Goal: Task Accomplishment & Management: Use online tool/utility

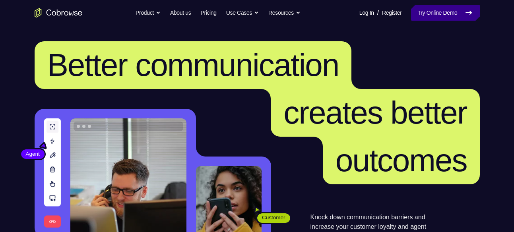
click at [433, 10] on link "Try Online Demo" at bounding box center [445, 13] width 68 height 16
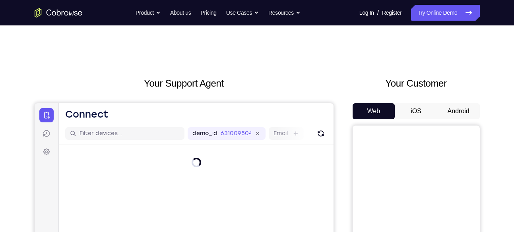
click at [456, 109] on button "Android" at bounding box center [458, 111] width 43 height 16
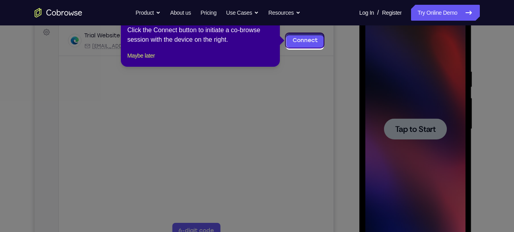
scroll to position [120, 0]
click at [409, 126] on icon at bounding box center [260, 116] width 520 height 232
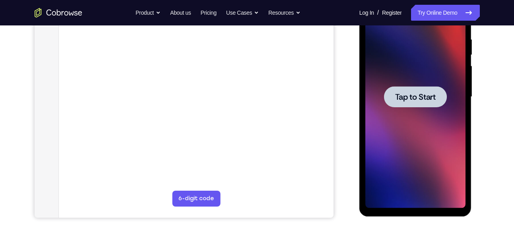
scroll to position [167, 0]
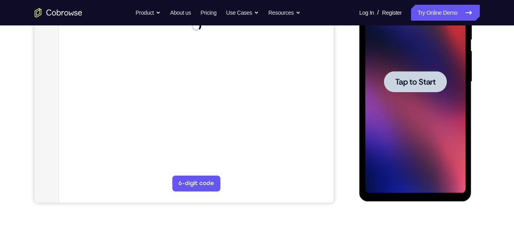
click at [425, 78] on span "Tap to Start" at bounding box center [415, 82] width 41 height 8
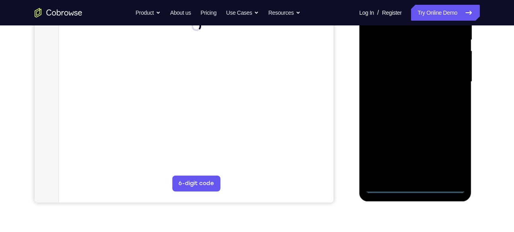
click at [412, 187] on div at bounding box center [415, 82] width 100 height 223
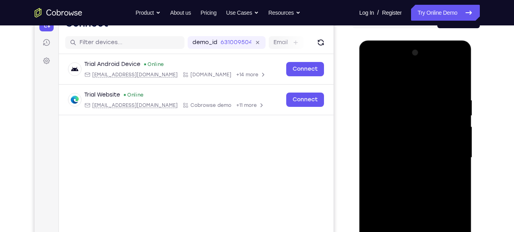
scroll to position [91, 0]
click at [445, 227] on div at bounding box center [415, 158] width 100 height 223
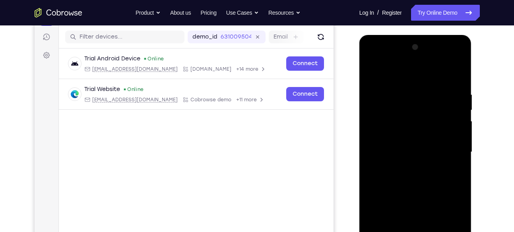
scroll to position [96, 0]
click at [371, 61] on div at bounding box center [415, 152] width 100 height 223
click at [384, 130] on div at bounding box center [415, 152] width 100 height 223
click at [387, 154] on div at bounding box center [415, 152] width 100 height 223
click at [393, 146] on div at bounding box center [415, 152] width 100 height 223
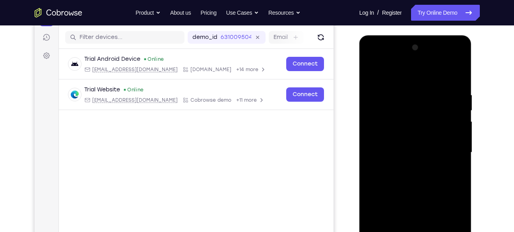
click at [404, 163] on div at bounding box center [415, 152] width 100 height 223
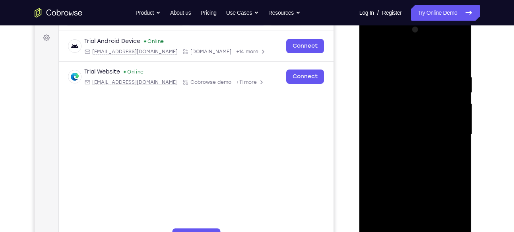
scroll to position [113, 0]
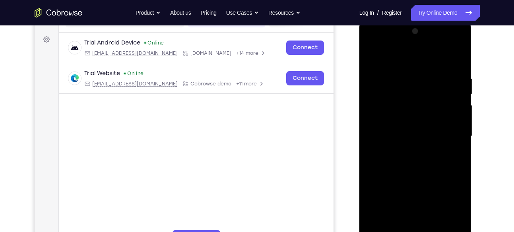
click at [418, 179] on div at bounding box center [415, 136] width 100 height 223
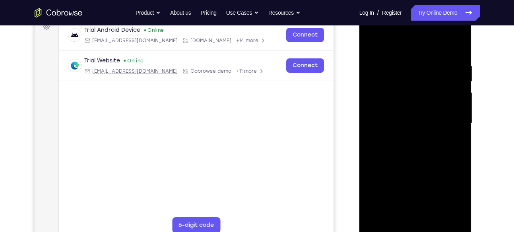
scroll to position [126, 0]
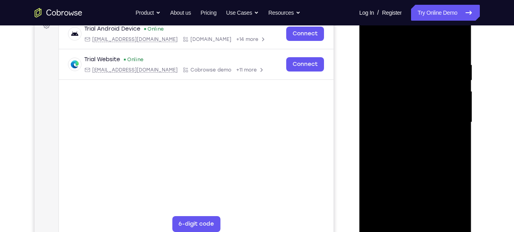
click at [416, 107] on div at bounding box center [415, 122] width 100 height 223
drag, startPoint x: 416, startPoint y: 157, endPoint x: 415, endPoint y: 104, distance: 52.9
click at [415, 104] on div at bounding box center [415, 122] width 100 height 223
click at [400, 208] on div at bounding box center [415, 122] width 100 height 223
click at [386, 108] on div at bounding box center [415, 122] width 100 height 223
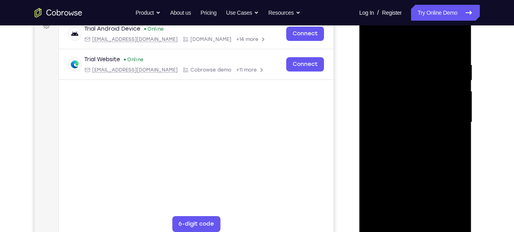
click at [405, 141] on div at bounding box center [415, 122] width 100 height 223
click at [445, 50] on div at bounding box center [415, 122] width 100 height 223
click at [378, 45] on div at bounding box center [415, 122] width 100 height 223
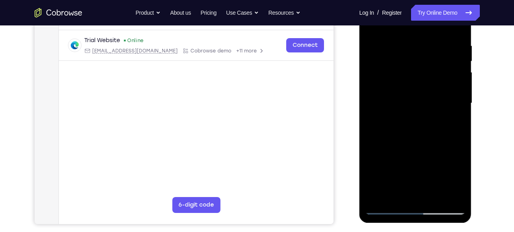
scroll to position [145, 0]
drag, startPoint x: 411, startPoint y: 148, endPoint x: 424, endPoint y: 84, distance: 66.1
click at [424, 84] on div at bounding box center [415, 103] width 100 height 223
drag, startPoint x: 403, startPoint y: 144, endPoint x: 410, endPoint y: 76, distance: 68.3
click at [410, 76] on div at bounding box center [415, 103] width 100 height 223
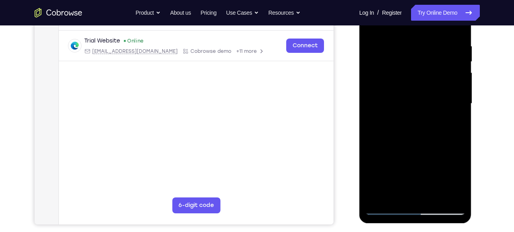
drag, startPoint x: 410, startPoint y: 147, endPoint x: 423, endPoint y: 74, distance: 74.0
click at [423, 74] on div at bounding box center [415, 103] width 100 height 223
drag, startPoint x: 416, startPoint y: 154, endPoint x: 435, endPoint y: 69, distance: 87.2
click at [435, 69] on div at bounding box center [415, 103] width 100 height 223
drag, startPoint x: 423, startPoint y: 159, endPoint x: 435, endPoint y: 91, distance: 68.7
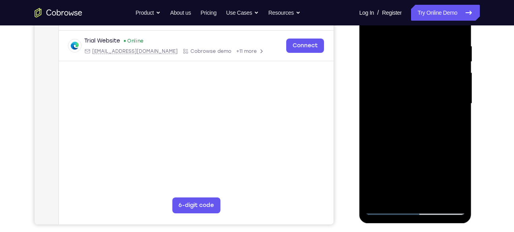
click at [435, 91] on div at bounding box center [415, 103] width 100 height 223
click at [385, 155] on div at bounding box center [415, 103] width 100 height 223
click at [415, 109] on div at bounding box center [415, 103] width 100 height 223
drag, startPoint x: 407, startPoint y: 162, endPoint x: 421, endPoint y: 107, distance: 56.9
click at [421, 107] on div at bounding box center [415, 103] width 100 height 223
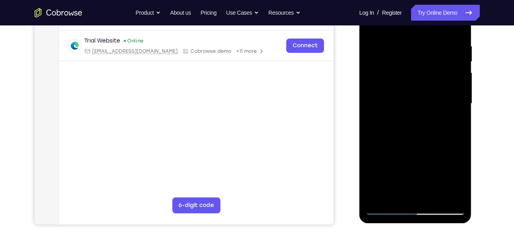
scroll to position [172, 0]
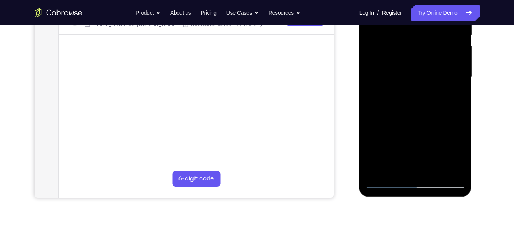
drag, startPoint x: 410, startPoint y: 145, endPoint x: 423, endPoint y: 82, distance: 64.2
click at [423, 82] on div at bounding box center [415, 77] width 100 height 223
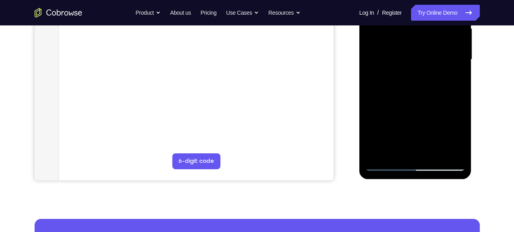
scroll to position [190, 0]
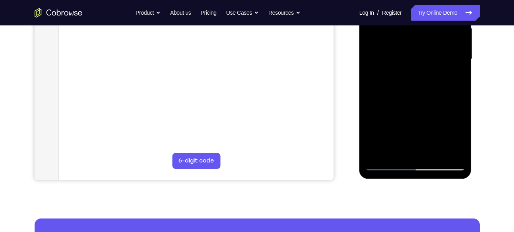
drag, startPoint x: 410, startPoint y: 117, endPoint x: 421, endPoint y: 43, distance: 75.5
click at [421, 43] on div at bounding box center [415, 59] width 100 height 223
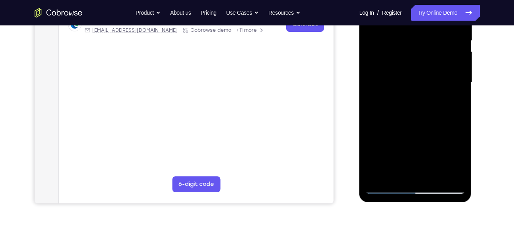
scroll to position [150, 0]
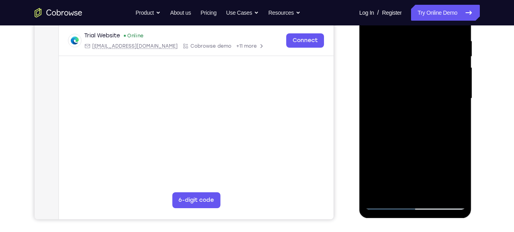
drag, startPoint x: 418, startPoint y: 82, endPoint x: 395, endPoint y: 148, distance: 69.0
click at [395, 148] on div at bounding box center [415, 98] width 100 height 223
drag, startPoint x: 403, startPoint y: 99, endPoint x: 365, endPoint y: 203, distance: 110.1
click at [365, 203] on div at bounding box center [415, 98] width 100 height 223
drag, startPoint x: 404, startPoint y: 147, endPoint x: 424, endPoint y: 68, distance: 82.0
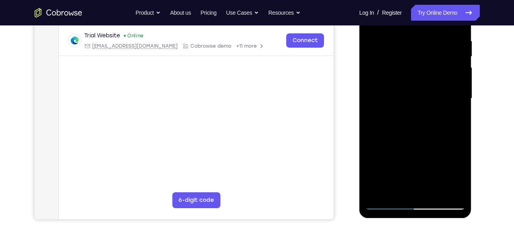
click at [424, 68] on div at bounding box center [415, 98] width 100 height 223
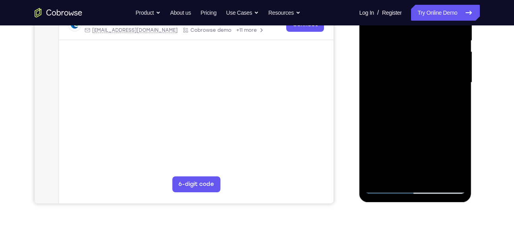
scroll to position [166, 0]
drag, startPoint x: 407, startPoint y: 137, endPoint x: 420, endPoint y: 47, distance: 90.8
click at [420, 47] on div at bounding box center [415, 82] width 100 height 223
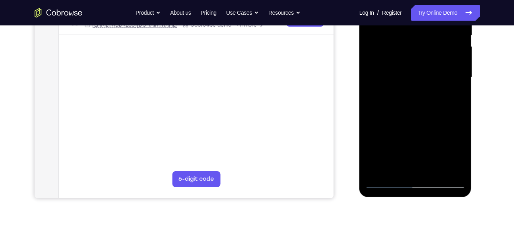
drag, startPoint x: 403, startPoint y: 135, endPoint x: 429, endPoint y: 54, distance: 84.8
click at [429, 54] on div at bounding box center [415, 77] width 100 height 223
drag, startPoint x: 400, startPoint y: 128, endPoint x: 422, endPoint y: 58, distance: 72.7
click at [422, 58] on div at bounding box center [415, 77] width 100 height 223
drag, startPoint x: 399, startPoint y: 118, endPoint x: 431, endPoint y: 42, distance: 82.6
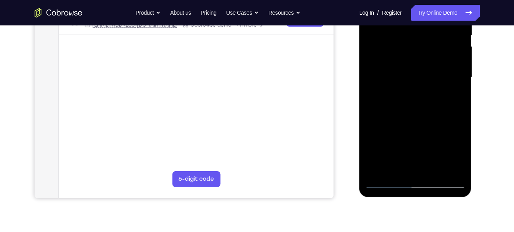
click at [431, 42] on div at bounding box center [415, 77] width 100 height 223
drag, startPoint x: 395, startPoint y: 115, endPoint x: 418, endPoint y: 62, distance: 58.6
click at [418, 62] on div at bounding box center [415, 77] width 100 height 223
drag, startPoint x: 398, startPoint y: 132, endPoint x: 419, endPoint y: 84, distance: 52.5
click at [419, 84] on div at bounding box center [415, 77] width 100 height 223
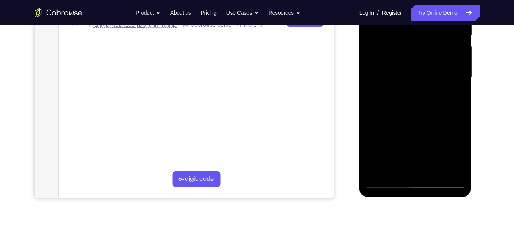
drag, startPoint x: 400, startPoint y: 131, endPoint x: 402, endPoint y: 112, distance: 19.2
click at [402, 112] on div at bounding box center [415, 77] width 100 height 223
drag, startPoint x: 412, startPoint y: 87, endPoint x: 436, endPoint y: 75, distance: 26.5
click at [436, 75] on div at bounding box center [415, 77] width 100 height 223
click at [443, 137] on div at bounding box center [415, 77] width 100 height 223
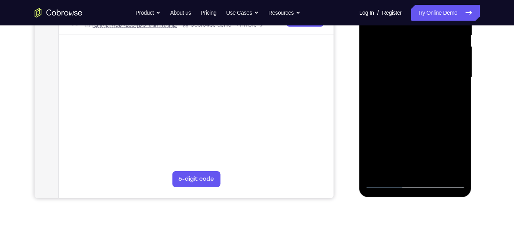
click at [381, 171] on div at bounding box center [415, 77] width 100 height 223
drag, startPoint x: 408, startPoint y: 117, endPoint x: 414, endPoint y: 49, distance: 67.8
click at [414, 49] on div at bounding box center [415, 77] width 100 height 223
drag, startPoint x: 398, startPoint y: 126, endPoint x: 416, endPoint y: 28, distance: 100.1
click at [416, 28] on div at bounding box center [415, 77] width 100 height 223
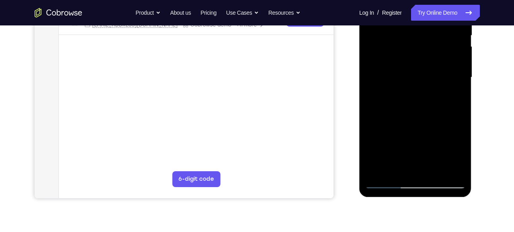
drag, startPoint x: 404, startPoint y: 130, endPoint x: 416, endPoint y: 51, distance: 79.6
click at [416, 51] on div at bounding box center [415, 77] width 100 height 223
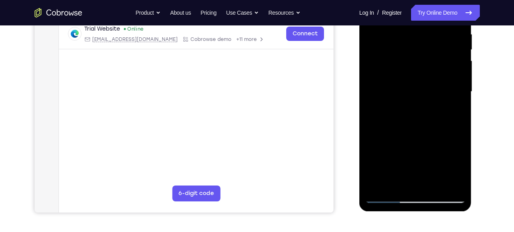
scroll to position [155, 0]
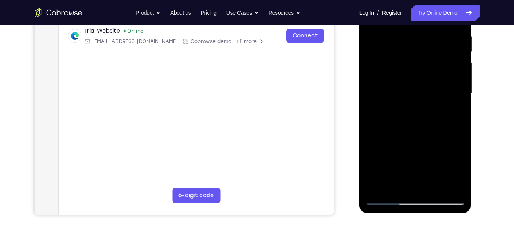
drag, startPoint x: 410, startPoint y: 154, endPoint x: 421, endPoint y: 94, distance: 60.7
click at [421, 94] on div at bounding box center [415, 94] width 100 height 223
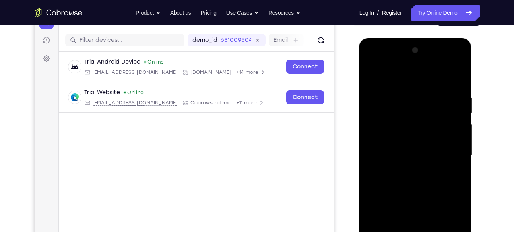
scroll to position [92, 0]
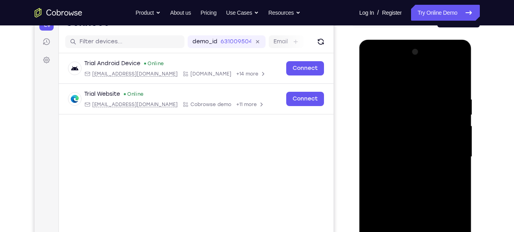
drag, startPoint x: 421, startPoint y: 157, endPoint x: 442, endPoint y: 83, distance: 77.3
click at [442, 83] on div at bounding box center [415, 157] width 100 height 223
drag, startPoint x: 404, startPoint y: 161, endPoint x: 434, endPoint y: 70, distance: 95.5
click at [434, 70] on div at bounding box center [415, 157] width 100 height 223
drag, startPoint x: 400, startPoint y: 152, endPoint x: 420, endPoint y: 77, distance: 77.9
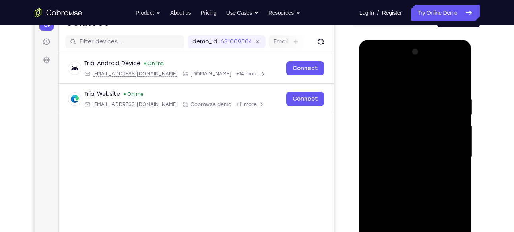
click at [420, 77] on div at bounding box center [415, 157] width 100 height 223
drag, startPoint x: 397, startPoint y: 165, endPoint x: 422, endPoint y: 93, distance: 75.8
click at [422, 93] on div at bounding box center [415, 157] width 100 height 223
click at [462, 64] on div at bounding box center [415, 157] width 100 height 223
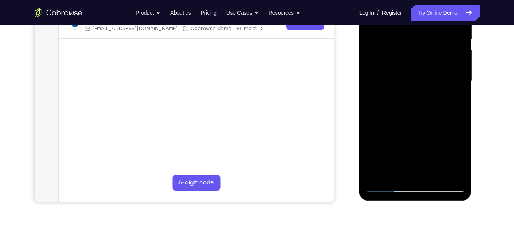
scroll to position [176, 0]
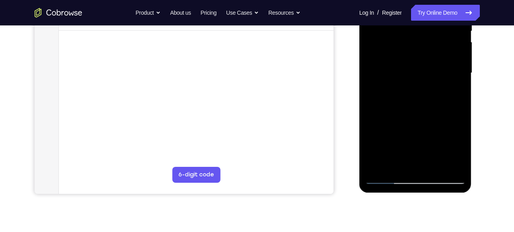
click at [429, 130] on div at bounding box center [415, 73] width 100 height 223
click at [452, 87] on div at bounding box center [415, 73] width 100 height 223
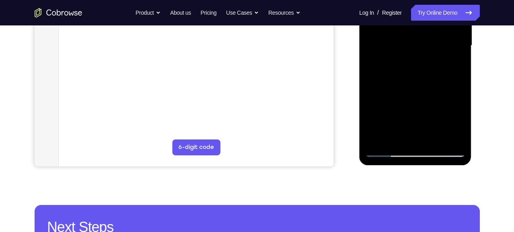
scroll to position [204, 0]
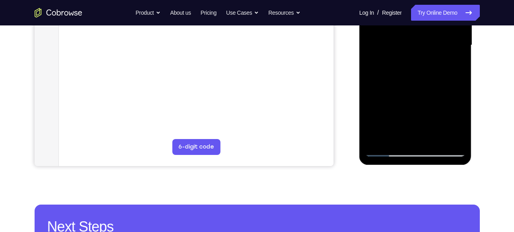
click at [387, 146] on div at bounding box center [415, 45] width 100 height 223
click at [385, 149] on div at bounding box center [415, 45] width 100 height 223
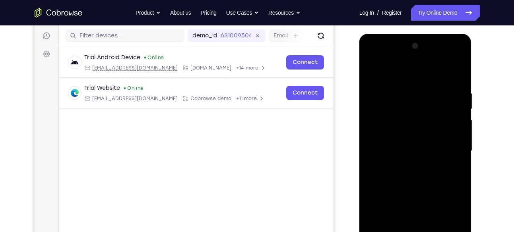
scroll to position [97, 0]
click at [458, 57] on div at bounding box center [415, 151] width 100 height 223
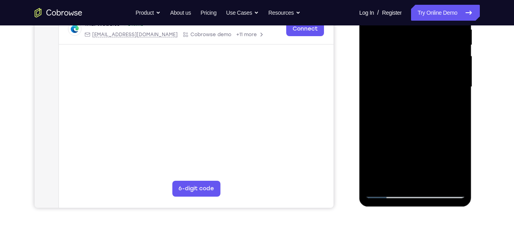
scroll to position [162, 0]
click at [433, 148] on div at bounding box center [415, 86] width 100 height 223
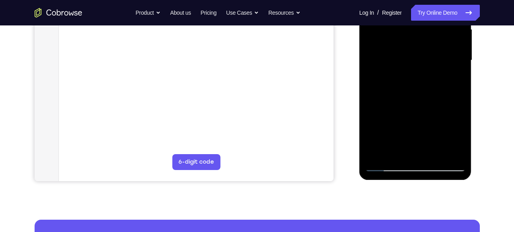
scroll to position [188, 0]
click at [452, 142] on div at bounding box center [415, 60] width 100 height 223
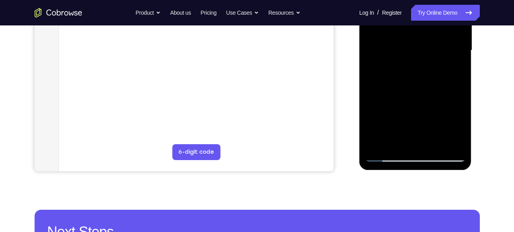
scroll to position [199, 0]
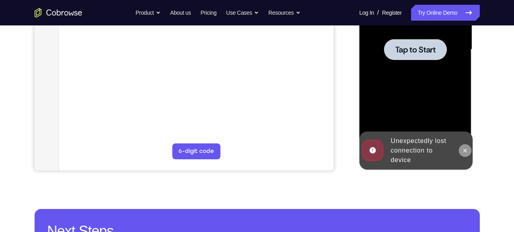
click at [465, 151] on icon at bounding box center [465, 151] width 6 height 6
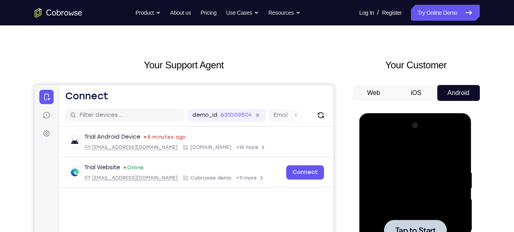
scroll to position [73, 0]
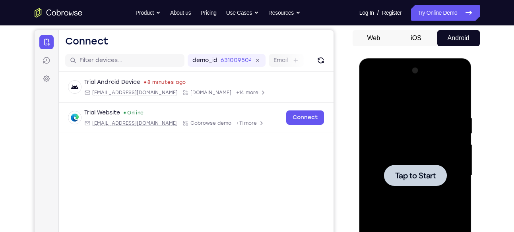
click at [406, 164] on div at bounding box center [415, 175] width 100 height 223
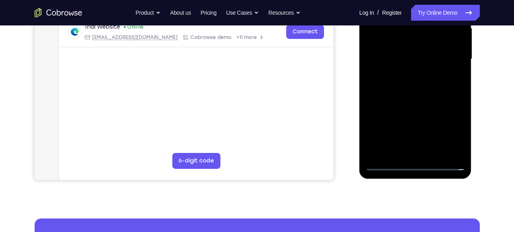
scroll to position [190, 0]
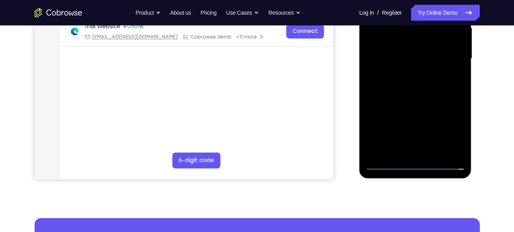
click at [413, 164] on div at bounding box center [415, 59] width 100 height 223
click at [445, 133] on div at bounding box center [415, 59] width 100 height 223
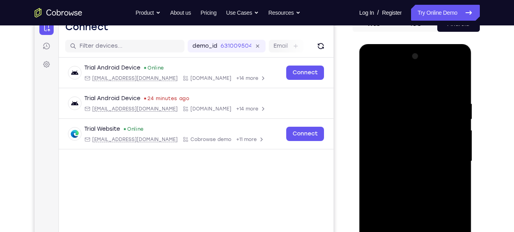
scroll to position [87, 0]
click at [373, 67] on div at bounding box center [415, 162] width 100 height 223
click at [449, 156] on div at bounding box center [415, 162] width 100 height 223
click at [407, 175] on div at bounding box center [415, 162] width 100 height 223
click at [412, 202] on div at bounding box center [415, 162] width 100 height 223
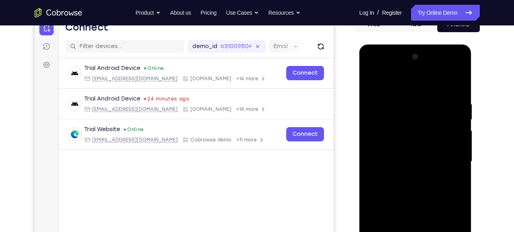
click at [382, 154] on div at bounding box center [415, 162] width 100 height 223
click at [396, 162] on div at bounding box center [415, 162] width 100 height 223
click at [405, 155] on div at bounding box center [415, 162] width 100 height 223
click at [407, 172] on div at bounding box center [415, 162] width 100 height 223
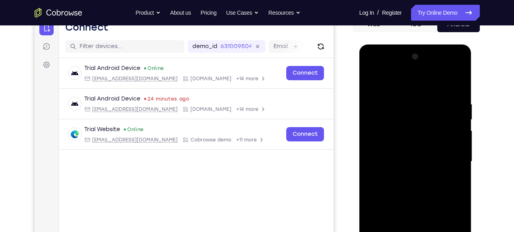
click at [407, 172] on div at bounding box center [415, 162] width 100 height 223
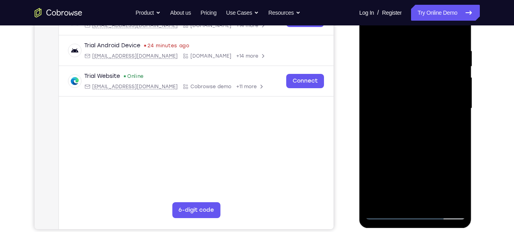
click at [406, 152] on div at bounding box center [415, 108] width 100 height 223
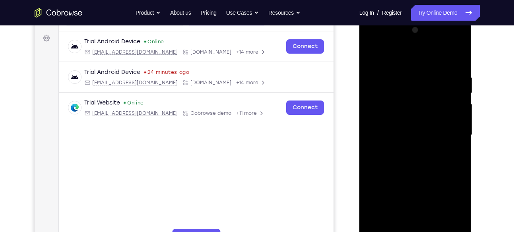
scroll to position [113, 0]
click at [413, 117] on div at bounding box center [415, 136] width 100 height 223
drag, startPoint x: 410, startPoint y: 155, endPoint x: 417, endPoint y: 109, distance: 47.1
click at [417, 109] on div at bounding box center [415, 136] width 100 height 223
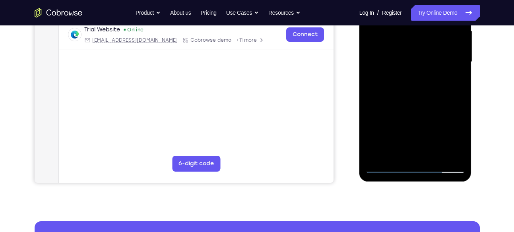
click at [412, 151] on div at bounding box center [415, 62] width 100 height 223
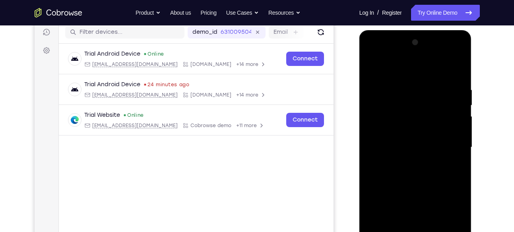
scroll to position [99, 0]
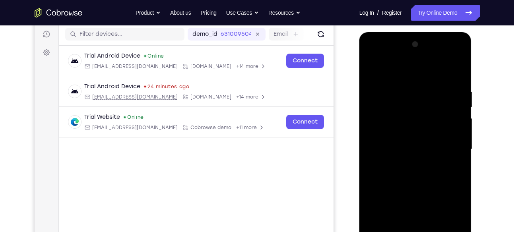
click at [391, 137] on div at bounding box center [415, 149] width 100 height 223
click at [404, 161] on div at bounding box center [415, 149] width 100 height 223
click at [415, 126] on div at bounding box center [415, 149] width 100 height 223
click at [448, 56] on div at bounding box center [415, 149] width 100 height 223
click at [377, 59] on div at bounding box center [415, 149] width 100 height 223
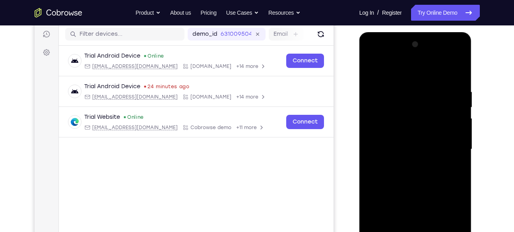
click at [446, 146] on div at bounding box center [415, 149] width 100 height 223
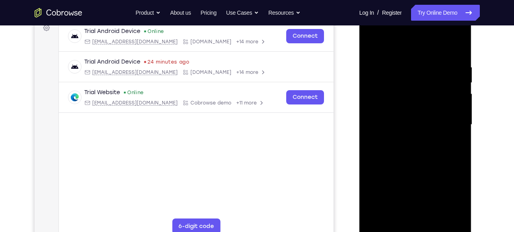
click at [409, 138] on div at bounding box center [415, 125] width 100 height 223
click at [408, 165] on div at bounding box center [415, 125] width 100 height 223
click at [410, 121] on div at bounding box center [415, 125] width 100 height 223
click at [414, 99] on div at bounding box center [415, 125] width 100 height 223
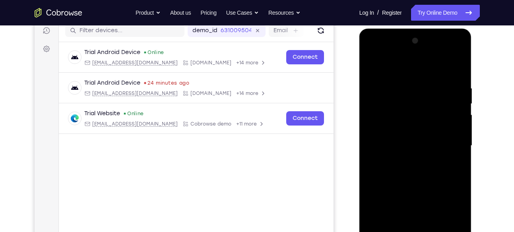
scroll to position [103, 0]
click at [397, 106] on div at bounding box center [415, 146] width 100 height 223
click at [370, 66] on div at bounding box center [415, 146] width 100 height 223
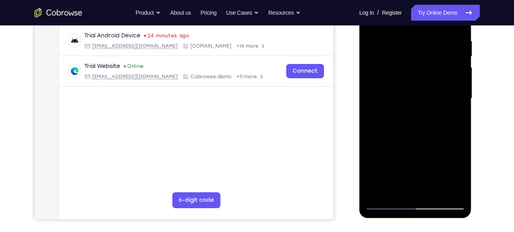
scroll to position [151, 0]
click at [417, 134] on div at bounding box center [415, 98] width 100 height 223
click at [400, 129] on div at bounding box center [415, 98] width 100 height 223
click at [432, 190] on div at bounding box center [415, 98] width 100 height 223
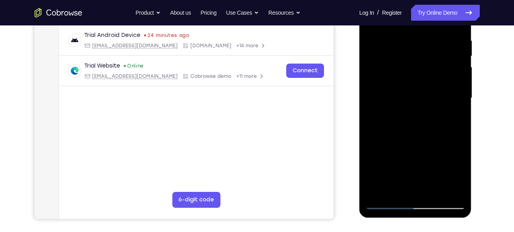
click at [408, 141] on div at bounding box center [415, 98] width 100 height 223
drag, startPoint x: 406, startPoint y: 152, endPoint x: 414, endPoint y: 99, distance: 53.5
click at [414, 99] on div at bounding box center [415, 98] width 100 height 223
drag, startPoint x: 405, startPoint y: 157, endPoint x: 412, endPoint y: 111, distance: 46.2
click at [412, 111] on div at bounding box center [415, 98] width 100 height 223
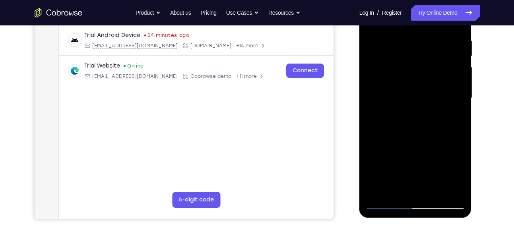
scroll to position [152, 0]
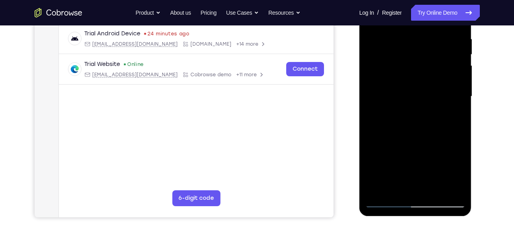
drag, startPoint x: 391, startPoint y: 165, endPoint x: 399, endPoint y: 113, distance: 52.6
click at [399, 113] on div at bounding box center [415, 96] width 100 height 223
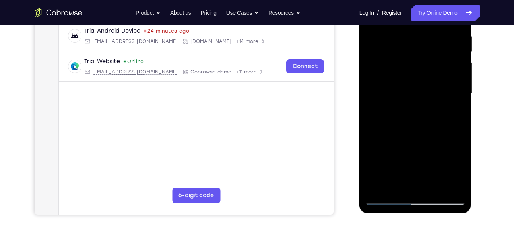
scroll to position [155, 0]
drag, startPoint x: 408, startPoint y: 163, endPoint x: 412, endPoint y: 107, distance: 56.2
click at [412, 107] on div at bounding box center [415, 94] width 100 height 223
drag, startPoint x: 405, startPoint y: 156, endPoint x: 409, endPoint y: 95, distance: 61.3
click at [409, 95] on div at bounding box center [415, 94] width 100 height 223
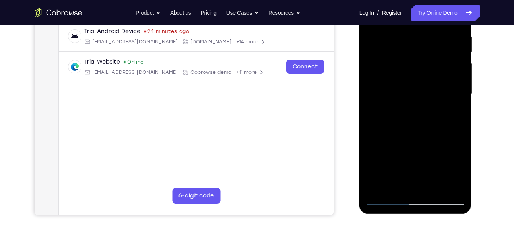
drag, startPoint x: 398, startPoint y: 159, endPoint x: 404, endPoint y: 110, distance: 49.2
click at [404, 110] on div at bounding box center [415, 94] width 100 height 223
drag, startPoint x: 404, startPoint y: 139, endPoint x: 409, endPoint y: 87, distance: 52.4
click at [409, 87] on div at bounding box center [415, 94] width 100 height 223
drag, startPoint x: 404, startPoint y: 154, endPoint x: 408, endPoint y: 97, distance: 56.6
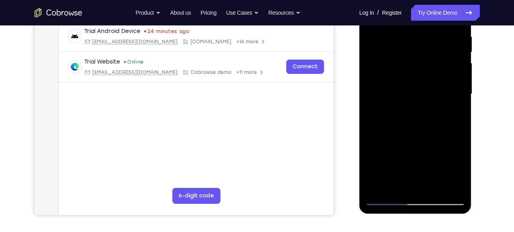
click at [408, 97] on div at bounding box center [415, 94] width 100 height 223
drag, startPoint x: 398, startPoint y: 140, endPoint x: 407, endPoint y: 80, distance: 60.4
click at [407, 80] on div at bounding box center [415, 94] width 100 height 223
drag, startPoint x: 407, startPoint y: 80, endPoint x: 387, endPoint y: 200, distance: 121.0
click at [386, 161] on div at bounding box center [415, 94] width 100 height 223
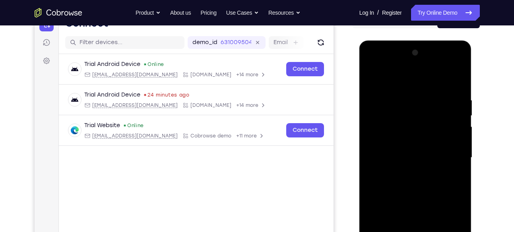
scroll to position [91, 0]
click at [387, 88] on div at bounding box center [415, 158] width 100 height 223
click at [379, 152] on div at bounding box center [415, 158] width 100 height 223
click at [383, 80] on div at bounding box center [415, 158] width 100 height 223
click at [383, 95] on div at bounding box center [415, 158] width 100 height 223
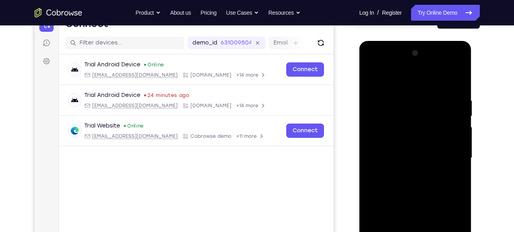
click at [383, 95] on div at bounding box center [415, 158] width 100 height 223
click at [374, 79] on div at bounding box center [415, 158] width 100 height 223
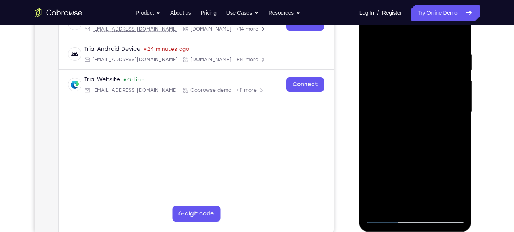
scroll to position [142, 0]
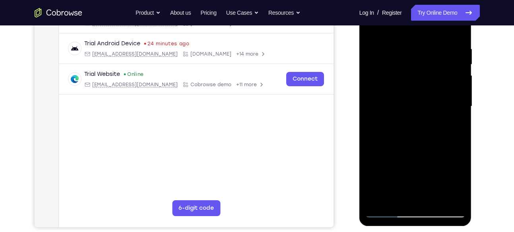
click at [409, 144] on div at bounding box center [415, 106] width 100 height 223
drag, startPoint x: 409, startPoint y: 93, endPoint x: 409, endPoint y: 144, distance: 51.7
click at [409, 144] on div at bounding box center [415, 106] width 100 height 223
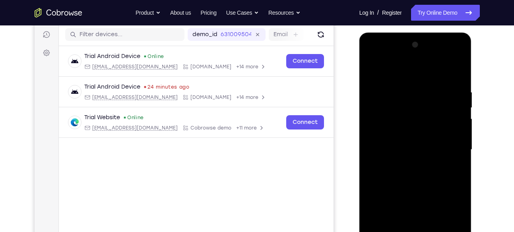
scroll to position [99, 0]
click at [405, 86] on div at bounding box center [415, 150] width 100 height 223
click at [461, 126] on div at bounding box center [415, 150] width 100 height 223
click at [458, 129] on div at bounding box center [415, 150] width 100 height 223
click at [440, 126] on div at bounding box center [415, 150] width 100 height 223
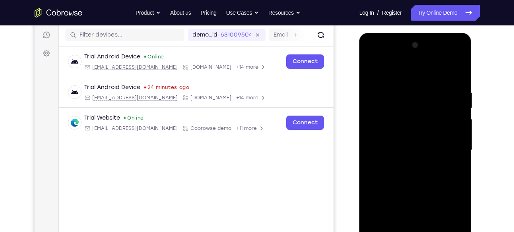
click at [460, 117] on div at bounding box center [415, 150] width 100 height 223
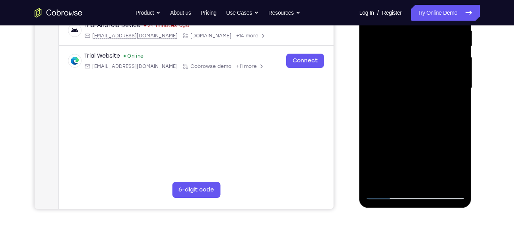
scroll to position [161, 0]
click at [445, 180] on div at bounding box center [415, 88] width 100 height 223
click at [449, 140] on div at bounding box center [415, 88] width 100 height 223
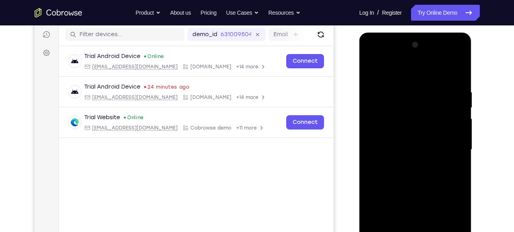
scroll to position [98, 0]
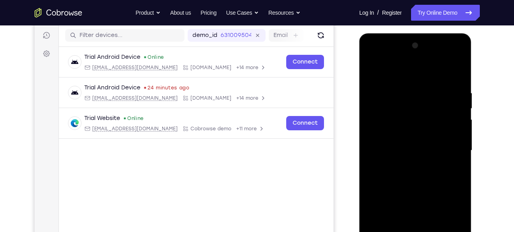
click at [453, 137] on div at bounding box center [415, 150] width 100 height 223
click at [371, 141] on div at bounding box center [415, 150] width 100 height 223
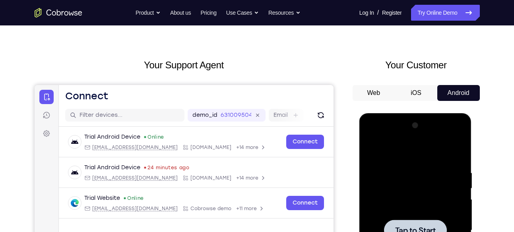
scroll to position [17, 0]
